Goal: Find specific fact: Find specific fact

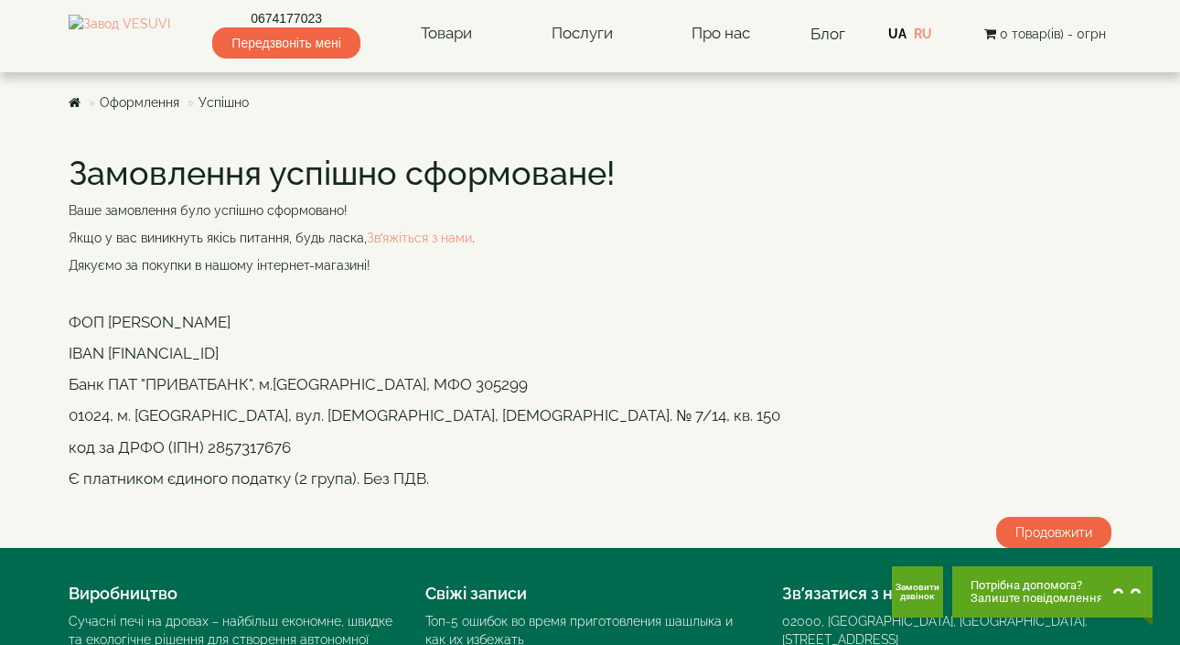
click at [224, 351] on p "IBAN [FINANCIAL_ID]" at bounding box center [590, 353] width 1043 height 22
click at [227, 351] on p "IBAN [FINANCIAL_ID]" at bounding box center [590, 353] width 1043 height 22
click at [210, 351] on p "IBAN [FINANCIAL_ID]" at bounding box center [590, 353] width 1043 height 22
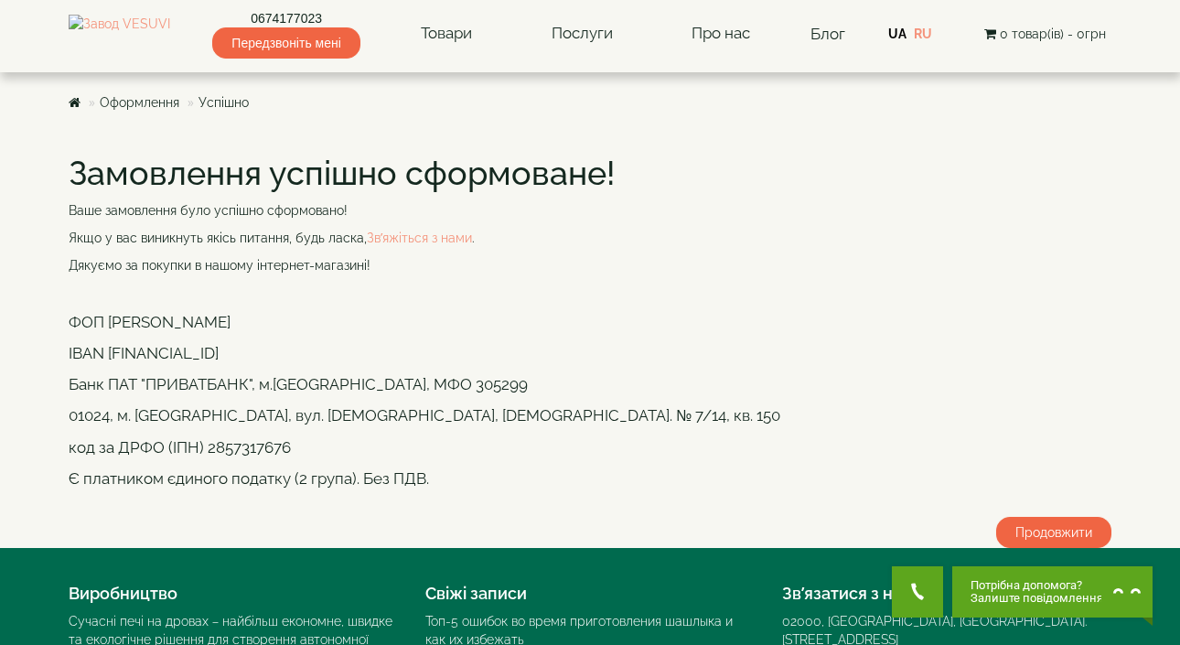
click at [210, 351] on p "IBAN [FINANCIAL_ID]" at bounding box center [590, 353] width 1043 height 22
click at [242, 352] on p "IBAN [FINANCIAL_ID]" at bounding box center [590, 353] width 1043 height 22
click at [211, 352] on p "IBAN [FINANCIAL_ID]" at bounding box center [590, 353] width 1043 height 22
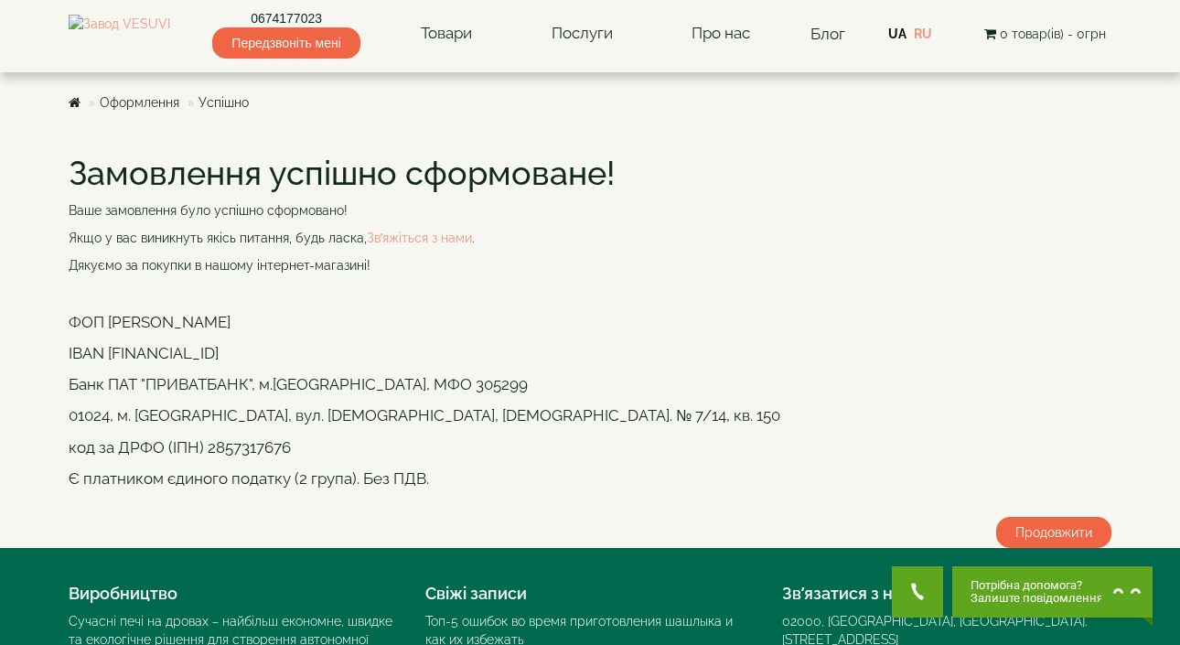
click at [211, 352] on p "IBAN [FINANCIAL_ID]" at bounding box center [590, 353] width 1043 height 22
click at [251, 352] on p "IBAN [FINANCIAL_ID]" at bounding box center [590, 353] width 1043 height 22
click at [217, 352] on p "IBAN [FINANCIAL_ID]" at bounding box center [590, 353] width 1043 height 22
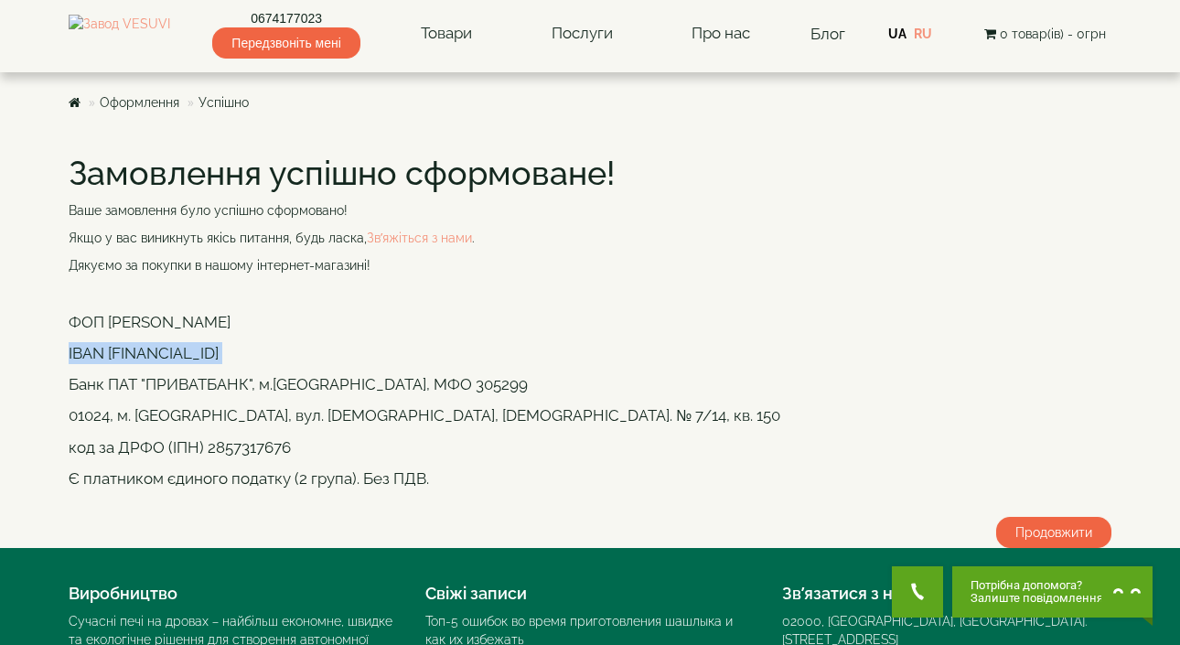
click at [217, 352] on p "IBAN [FINANCIAL_ID]" at bounding box center [590, 353] width 1043 height 22
click at [251, 354] on p "IBAN [FINANCIAL_ID]" at bounding box center [590, 353] width 1043 height 22
copy p "[FINANCIAL_ID]"
click at [1025, 30] on span "0 товар(ів) - 0грн" at bounding box center [1053, 34] width 106 height 15
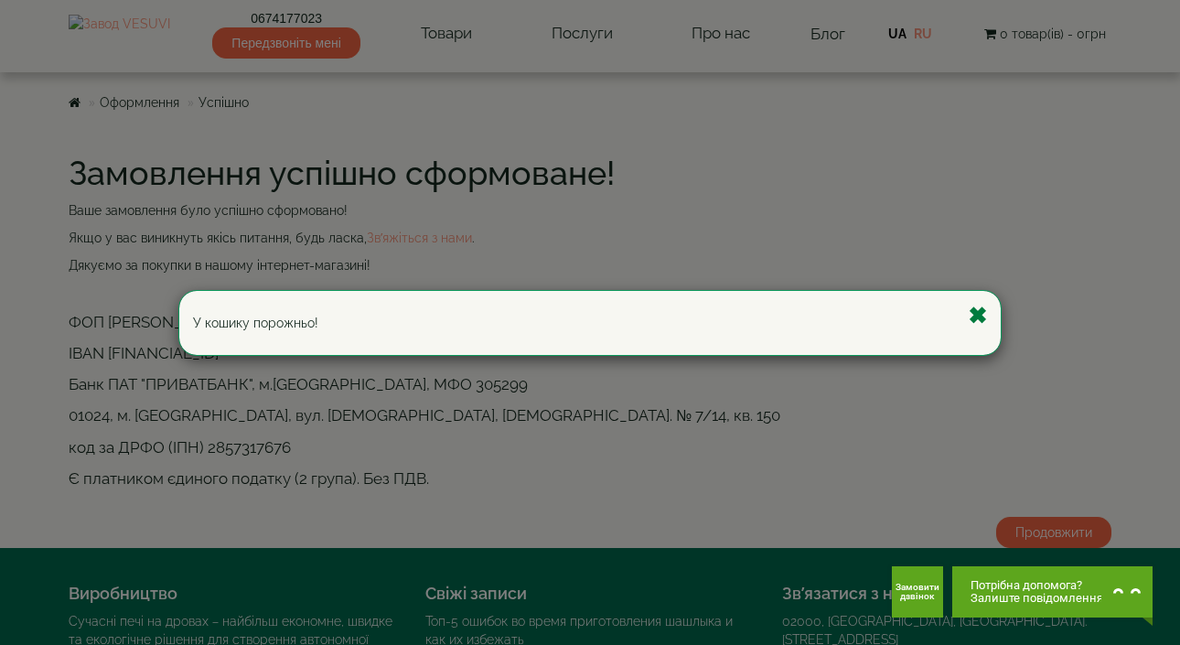
click at [977, 318] on button "Закрыть" at bounding box center [977, 316] width 19 height 23
